Goal: Navigation & Orientation: Understand site structure

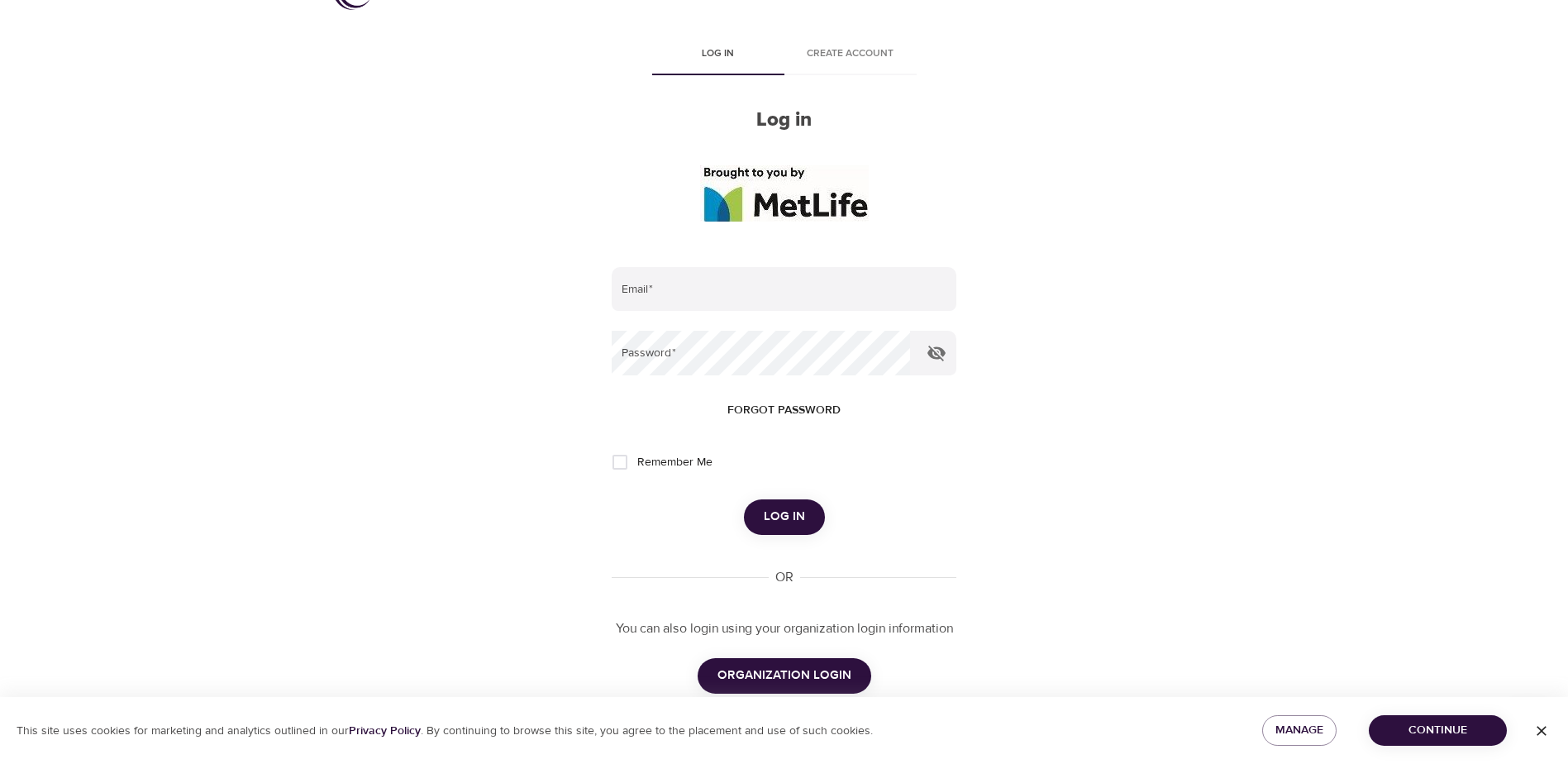
scroll to position [82, 0]
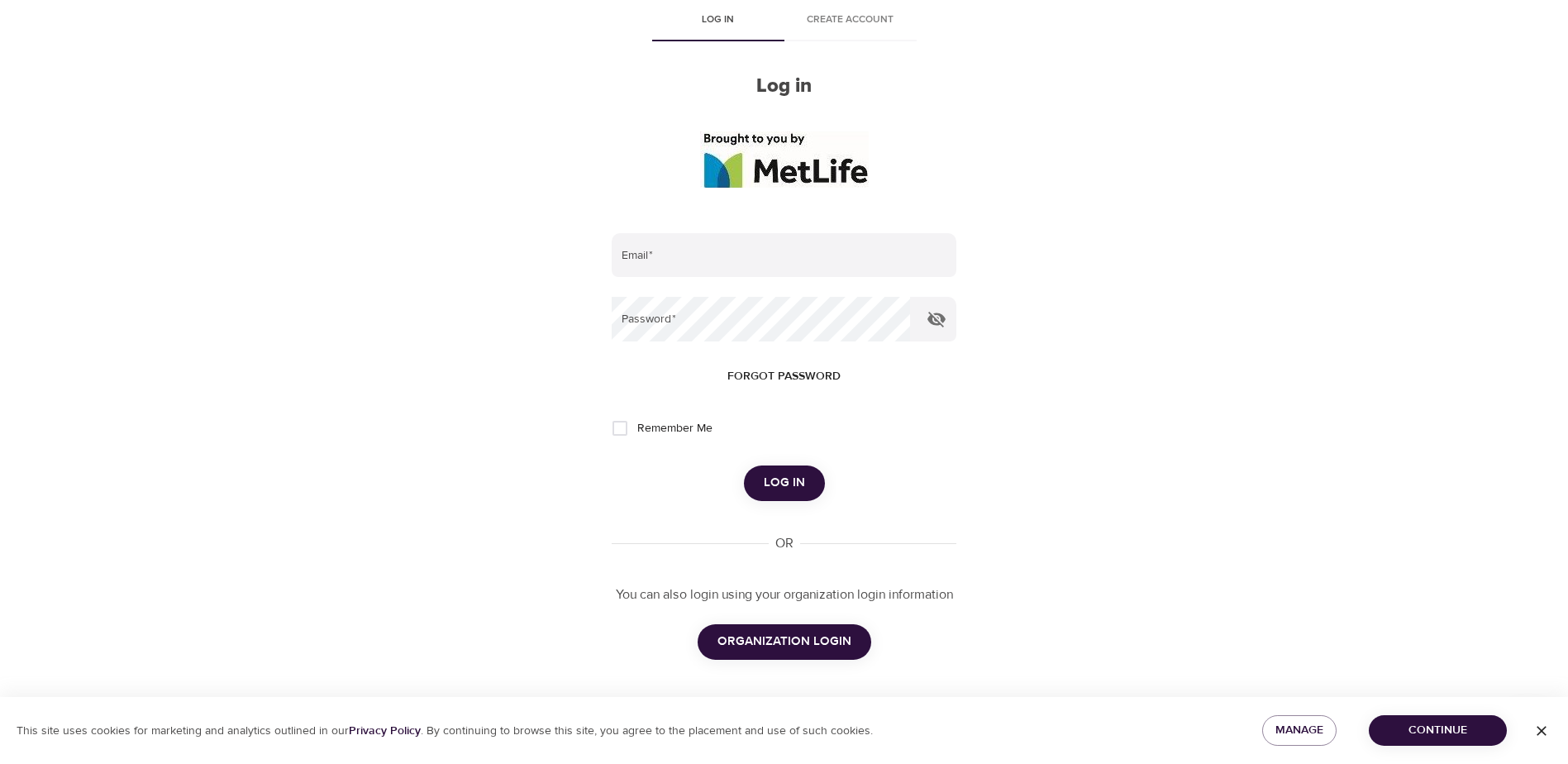
click at [782, 651] on span "ORGANIZATION LOGIN" at bounding box center [784, 641] width 134 height 21
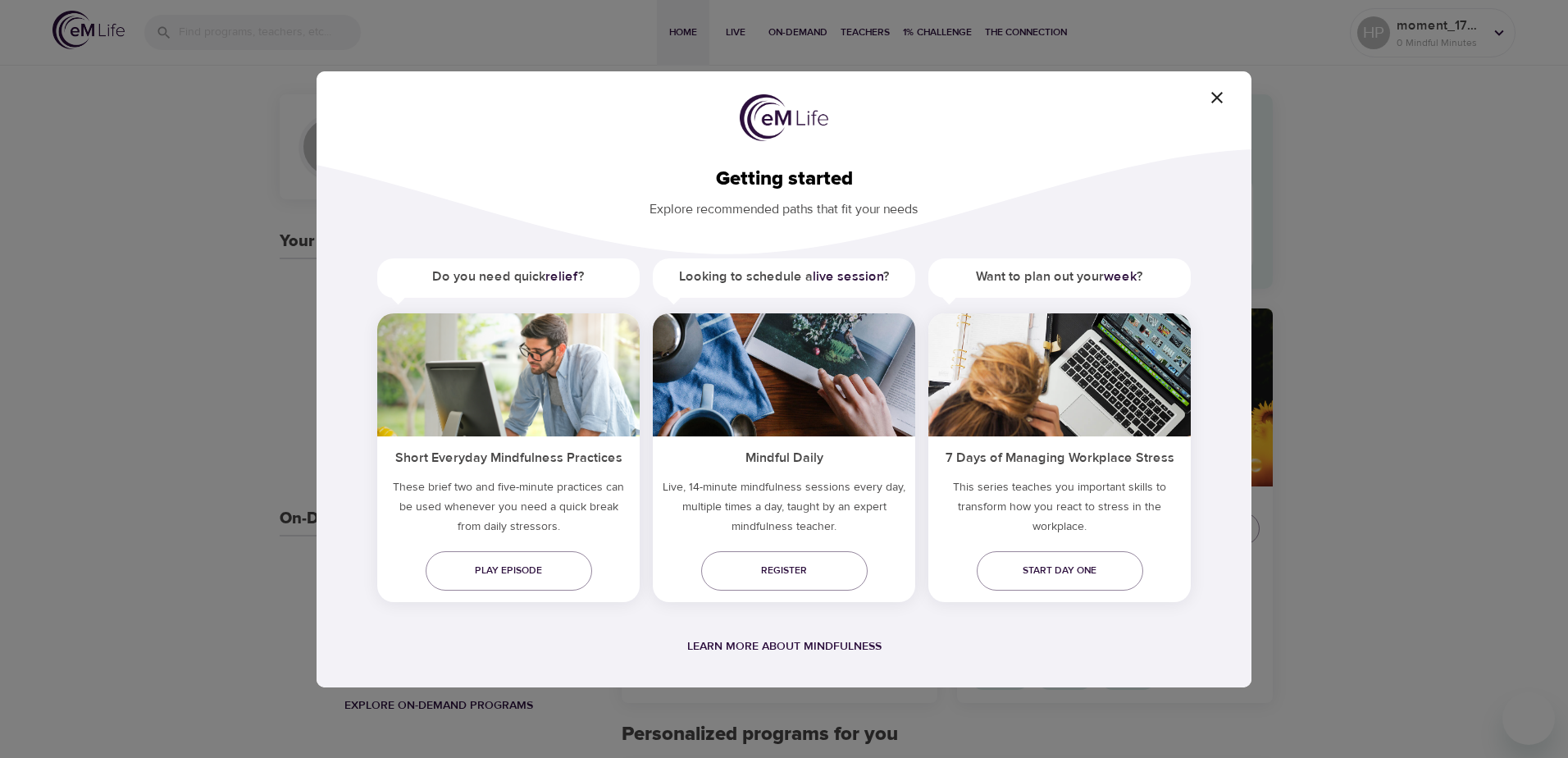
click at [1224, 110] on div "Getting started Explore recommended paths that fit your needs Do you need quick…" at bounding box center [784, 379] width 935 height 616
click at [1222, 103] on icon "button" at bounding box center [1217, 98] width 20 height 20
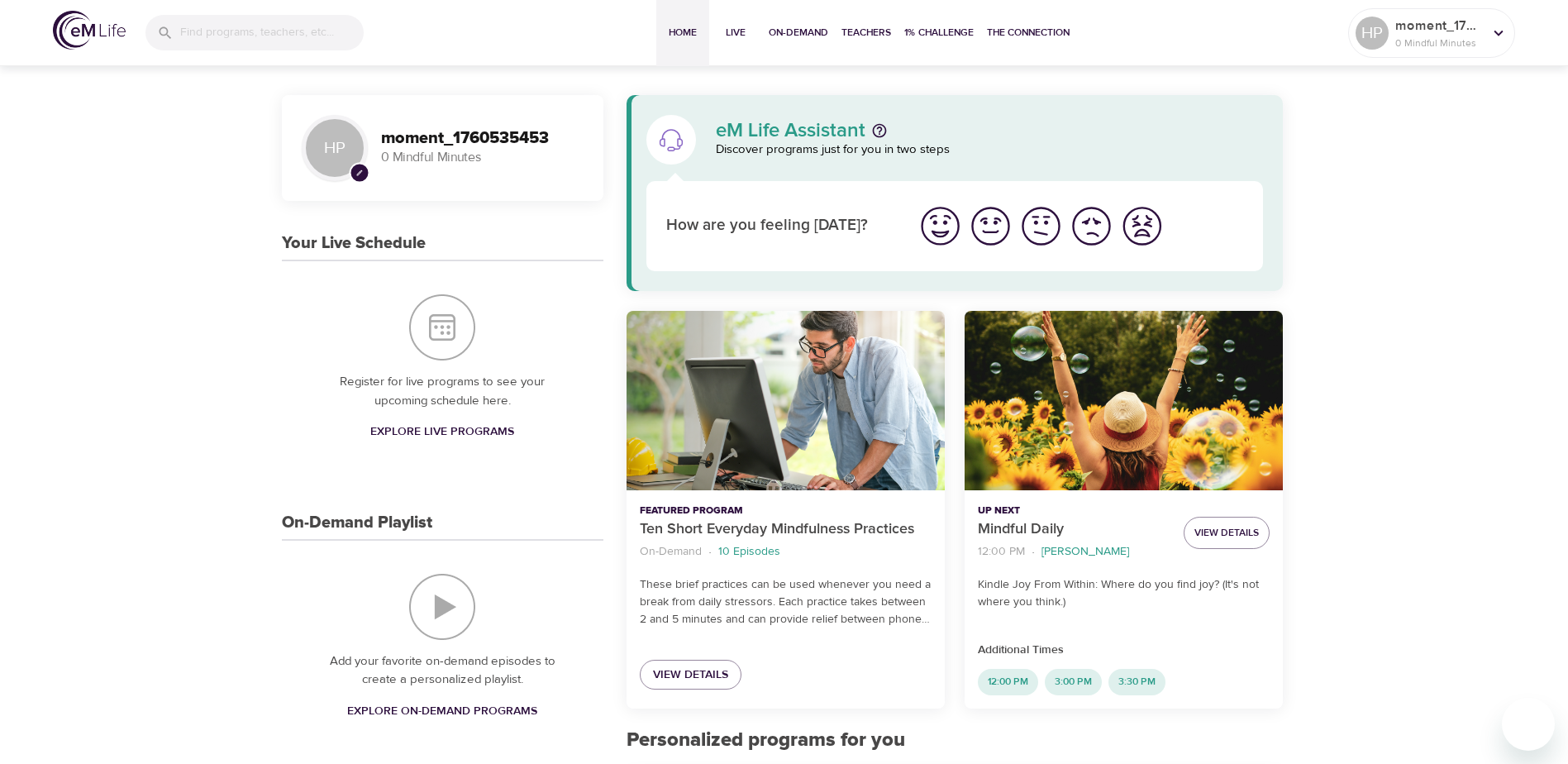
drag, startPoint x: 501, startPoint y: 449, endPoint x: 993, endPoint y: -70, distance: 715.1
click at [741, 22] on button "Live" at bounding box center [735, 33] width 53 height 66
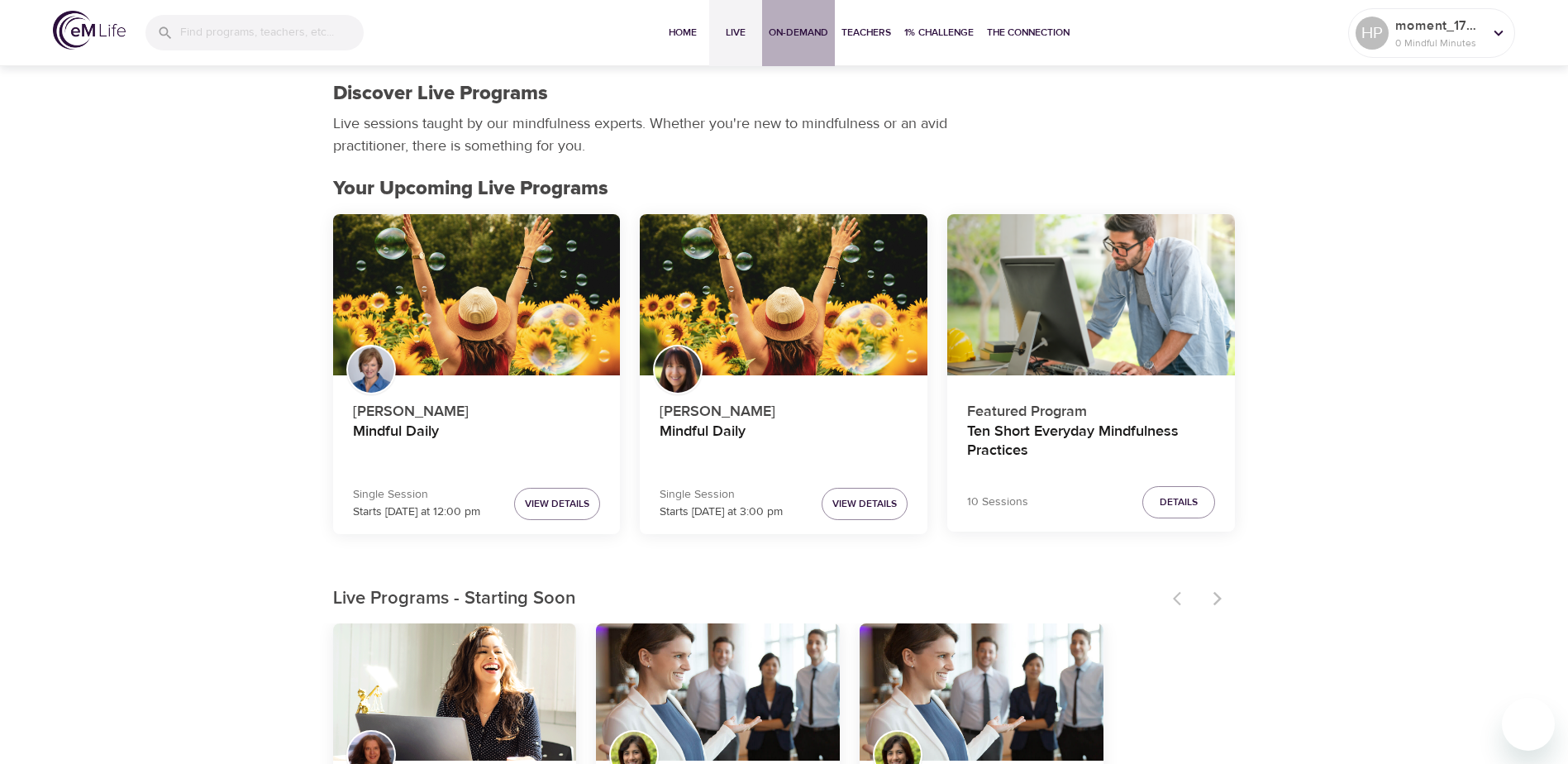
click at [818, 40] on span "On-Demand" at bounding box center [799, 32] width 59 height 17
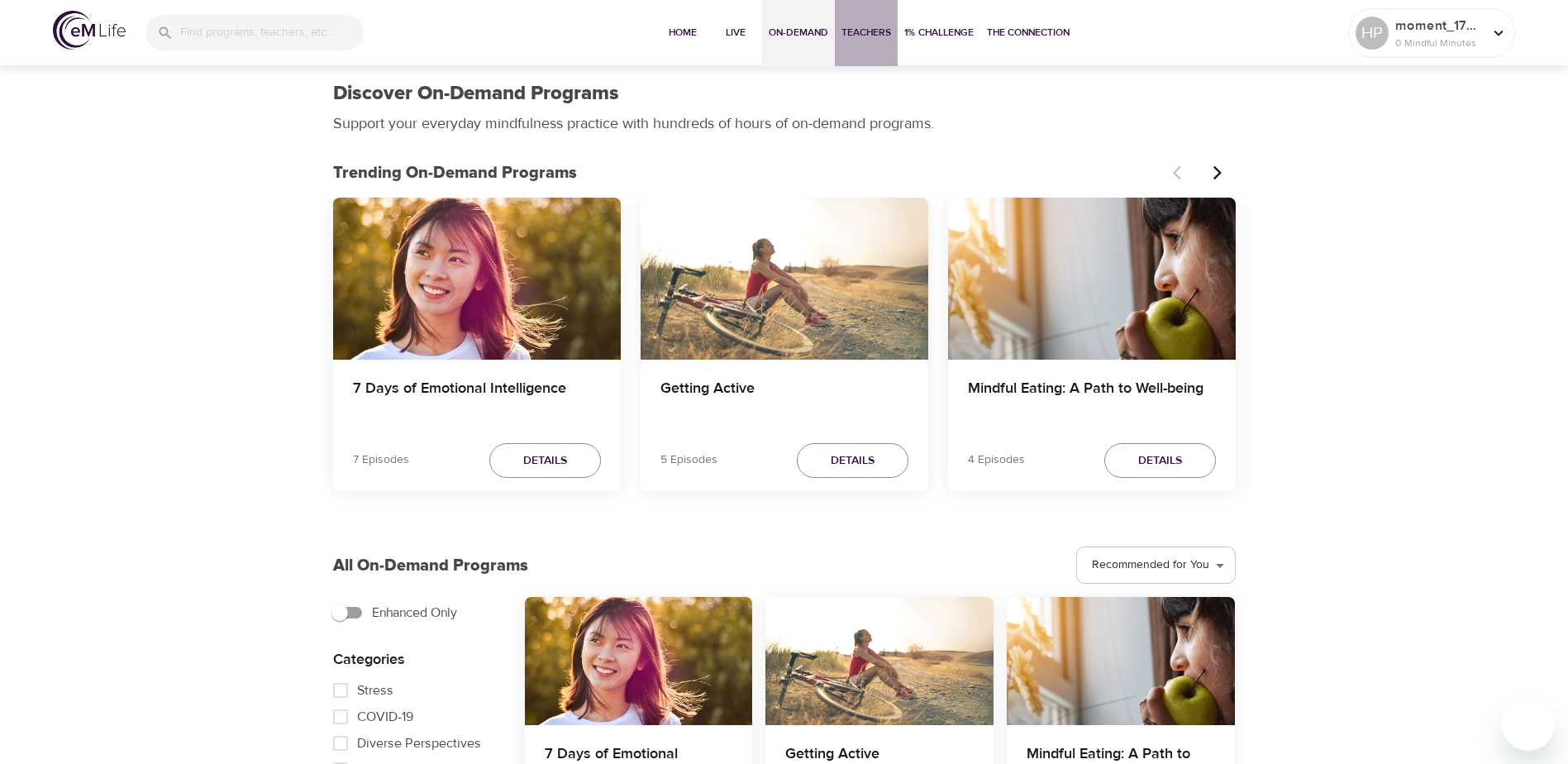
click at [848, 41] on button "Teachers" at bounding box center [866, 33] width 63 height 66
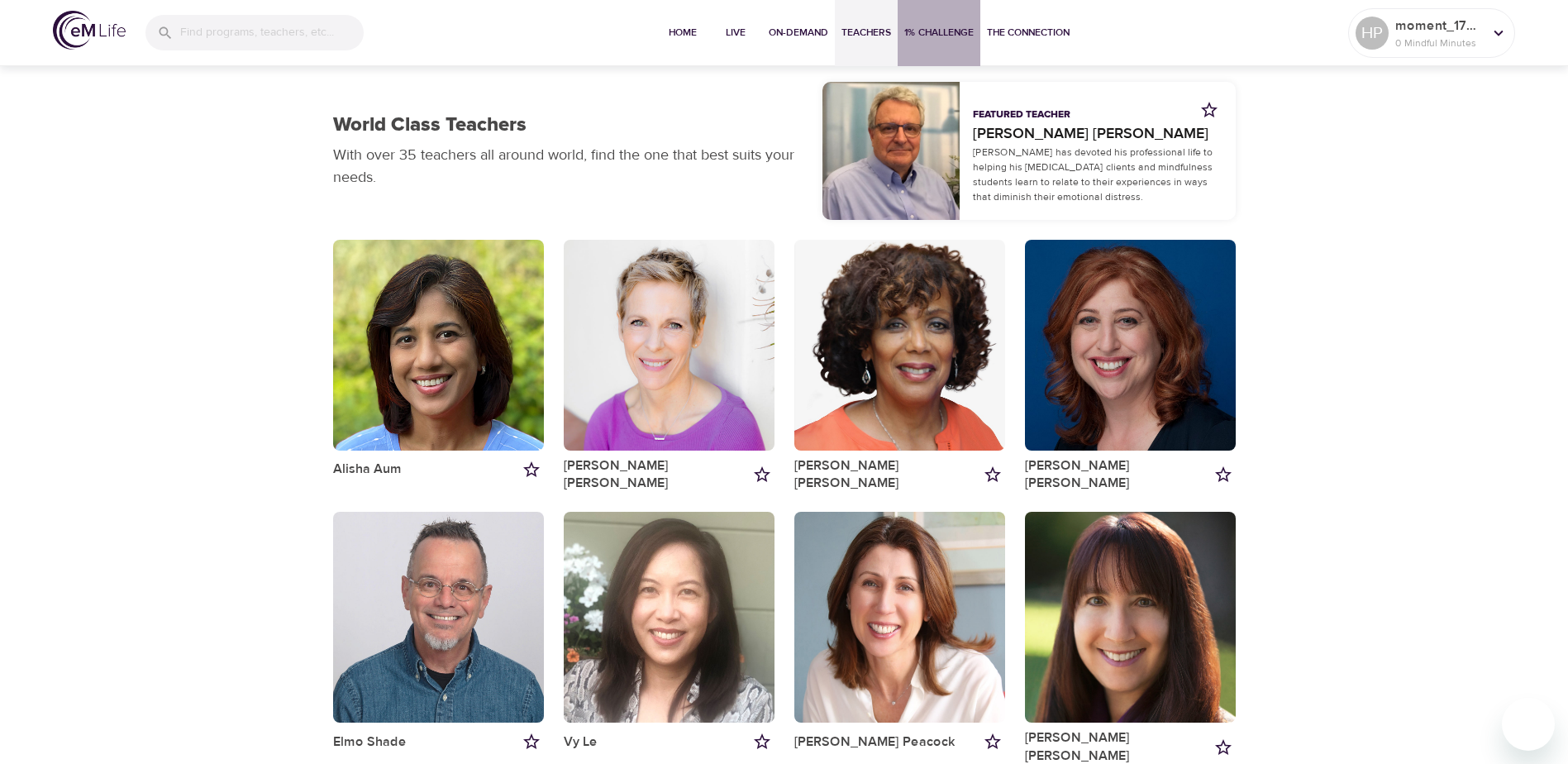
click at [912, 35] on span "1% Challenge" at bounding box center [939, 32] width 70 height 17
